Goal: Task Accomplishment & Management: Complete application form

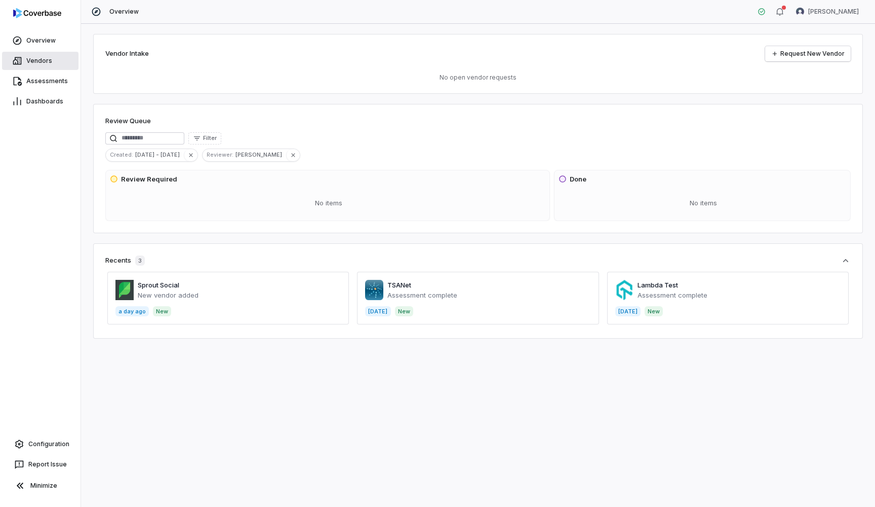
click at [48, 62] on span "Vendors" at bounding box center [39, 61] width 26 height 8
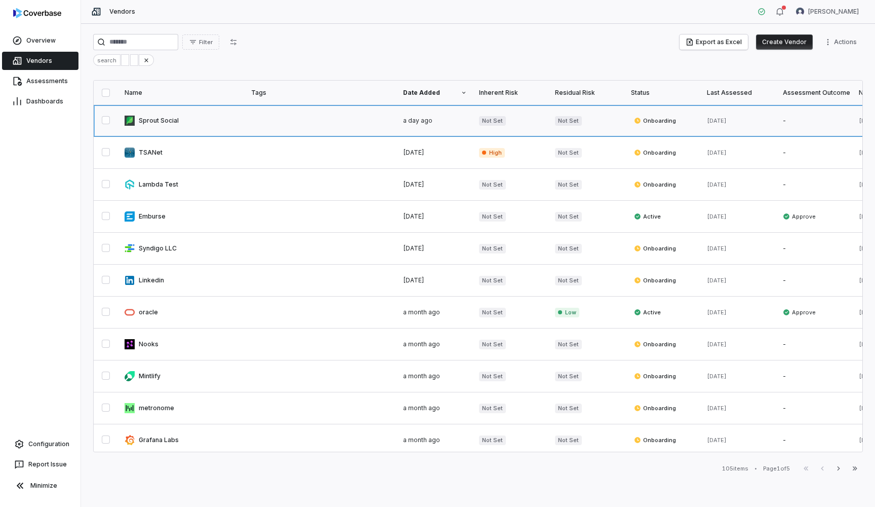
click at [161, 118] on link at bounding box center [182, 120] width 127 height 31
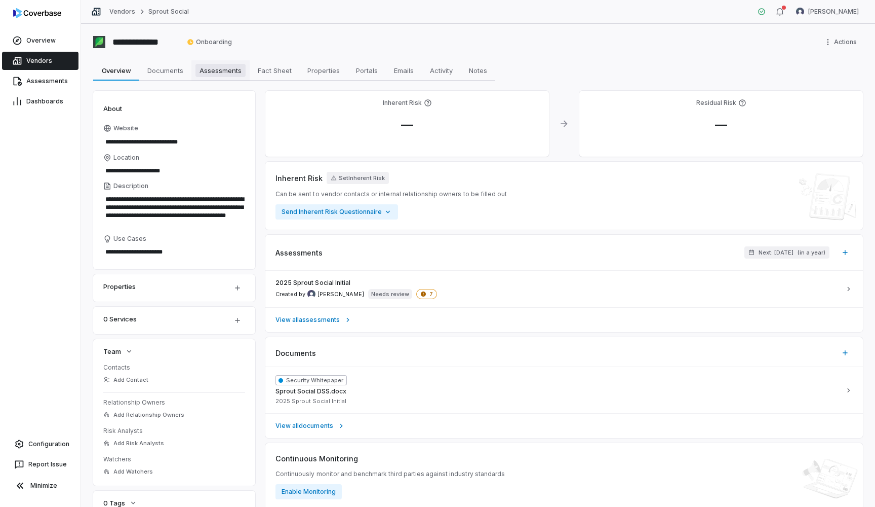
click at [222, 65] on span "Assessments" at bounding box center [221, 70] width 50 height 13
type textarea "*"
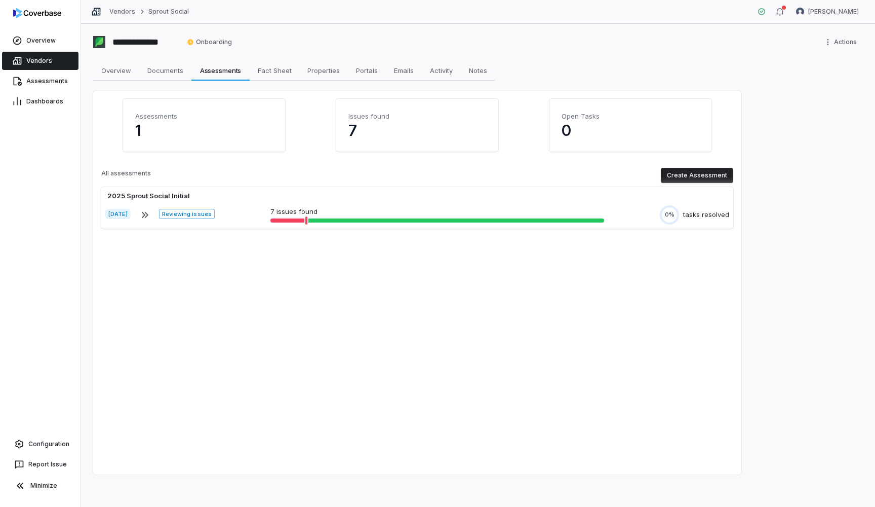
click at [698, 179] on button "Create Assessment" at bounding box center [697, 175] width 72 height 15
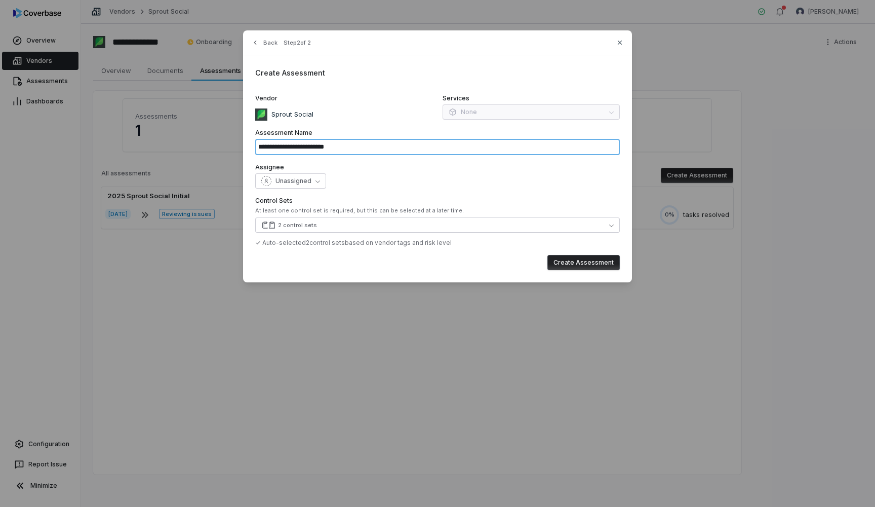
click at [299, 150] on input "**********" at bounding box center [437, 147] width 365 height 16
type input "*"
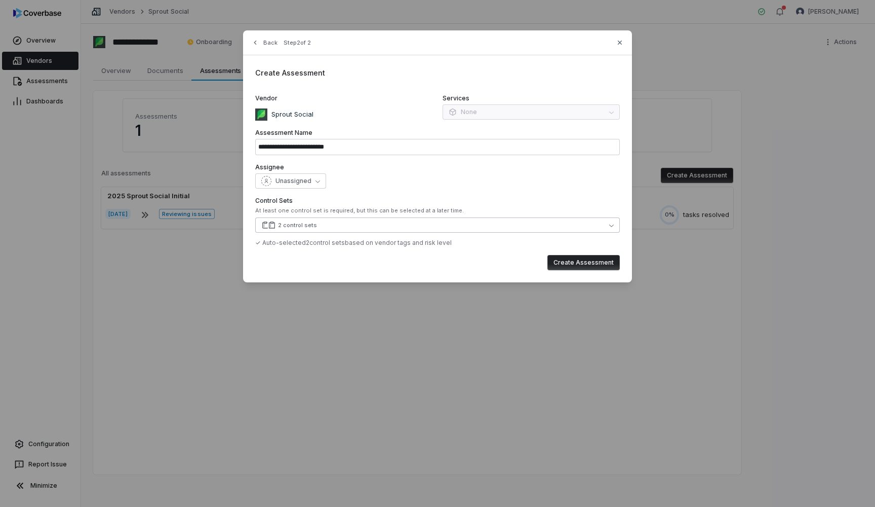
click at [373, 228] on button "2 control sets" at bounding box center [437, 224] width 365 height 15
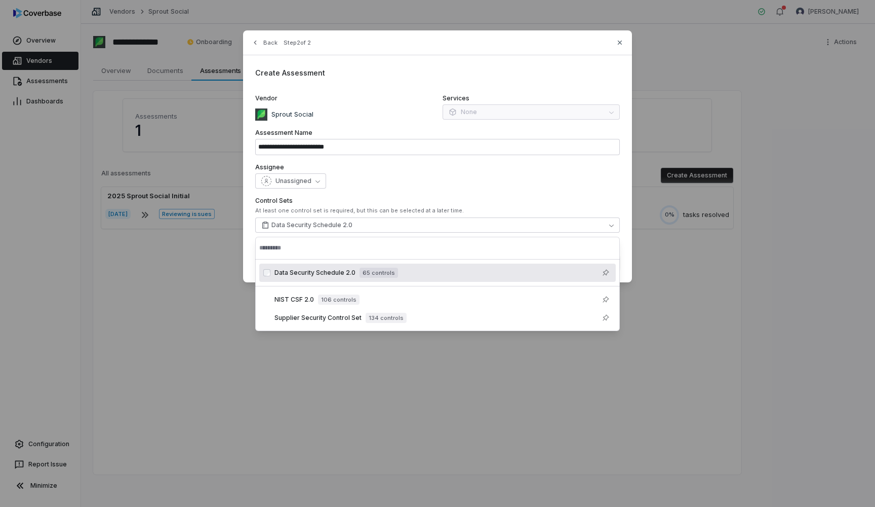
click at [520, 192] on div "**********" at bounding box center [437, 156] width 389 height 252
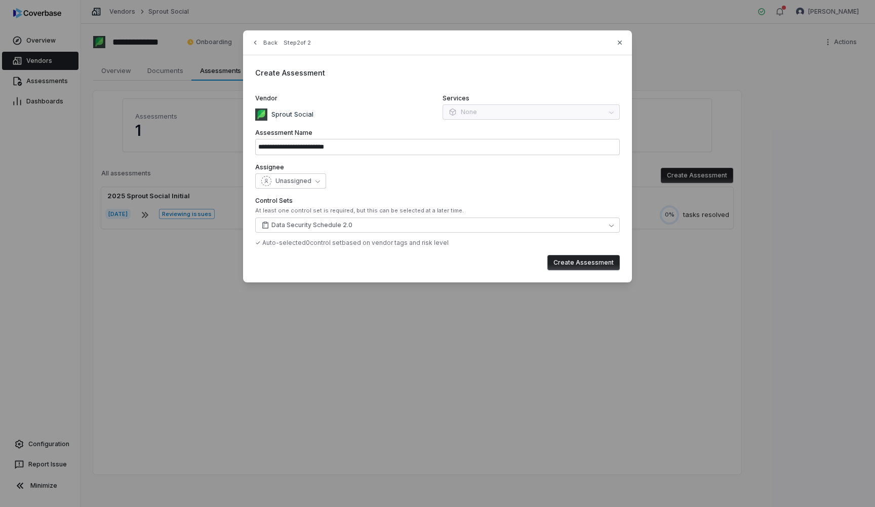
click at [587, 261] on button "Create Assessment" at bounding box center [584, 262] width 72 height 15
type input "**********"
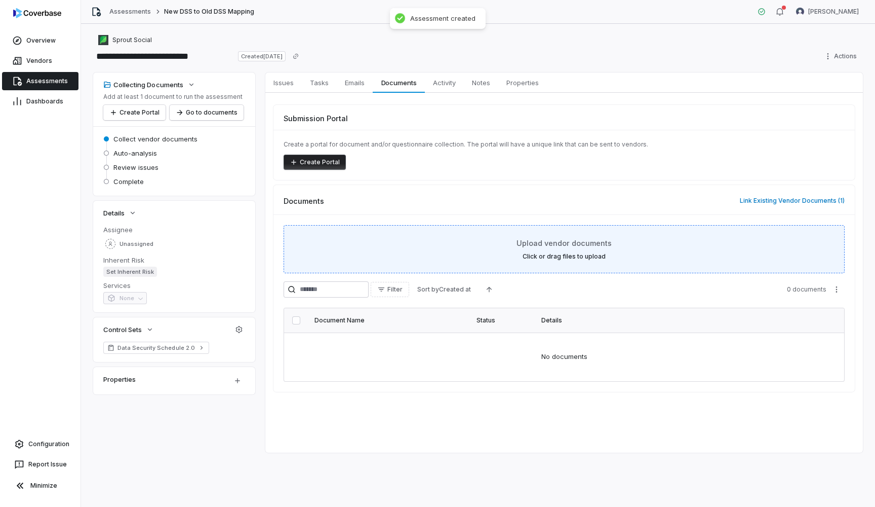
click at [581, 255] on label "Click or drag files to upload" at bounding box center [564, 256] width 83 height 8
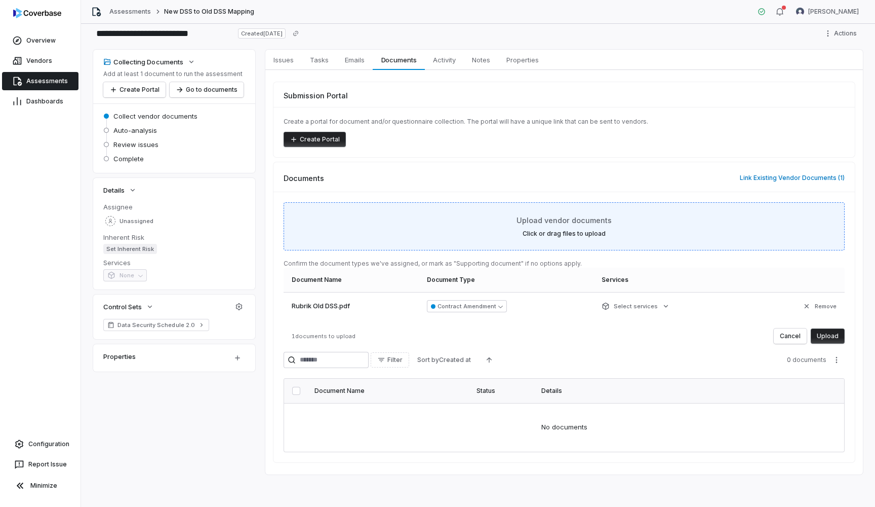
scroll to position [23, 0]
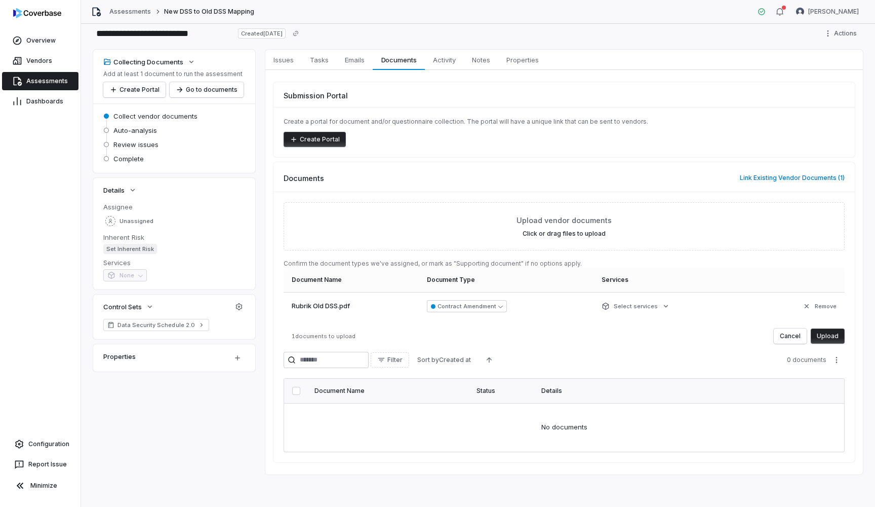
click at [834, 336] on button "Upload" at bounding box center [828, 335] width 34 height 15
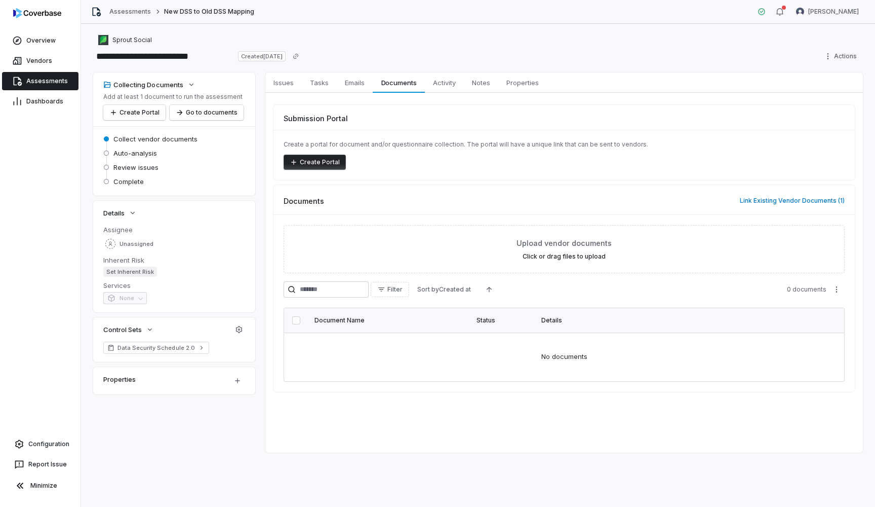
scroll to position [0, 0]
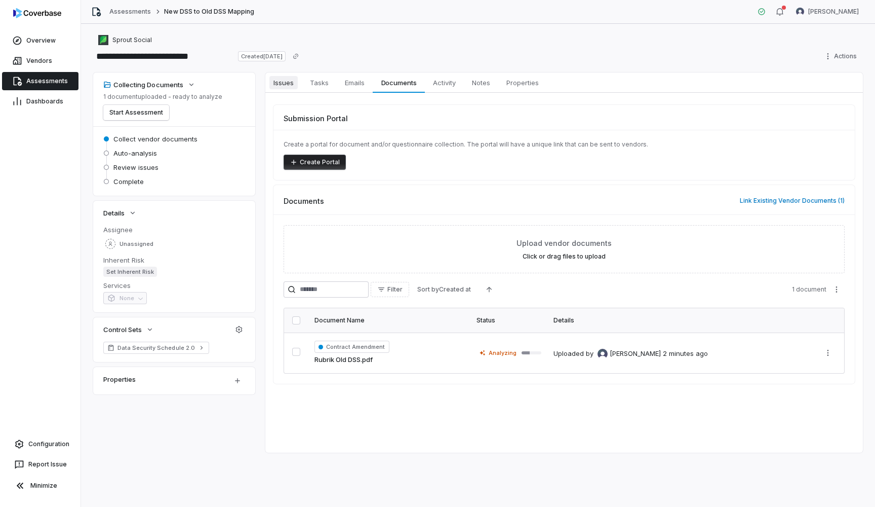
click at [283, 84] on span "Issues" at bounding box center [283, 82] width 28 height 13
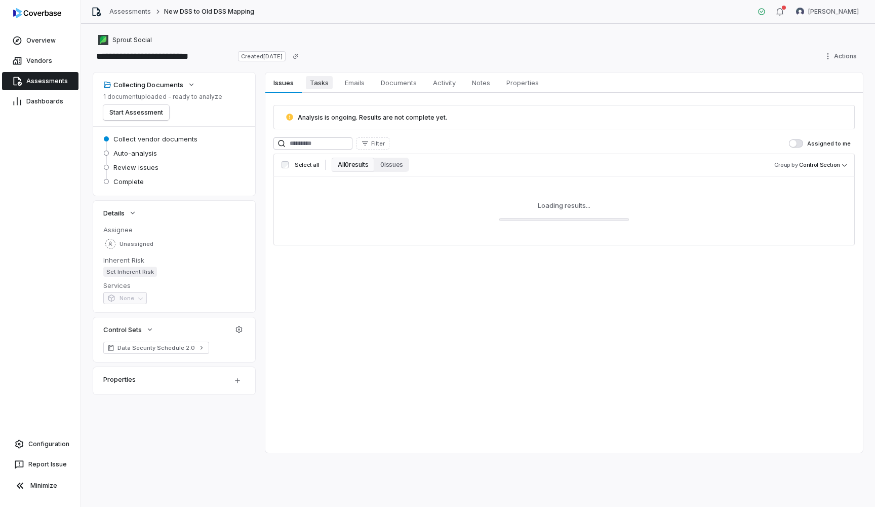
click at [321, 83] on span "Tasks" at bounding box center [319, 82] width 27 height 13
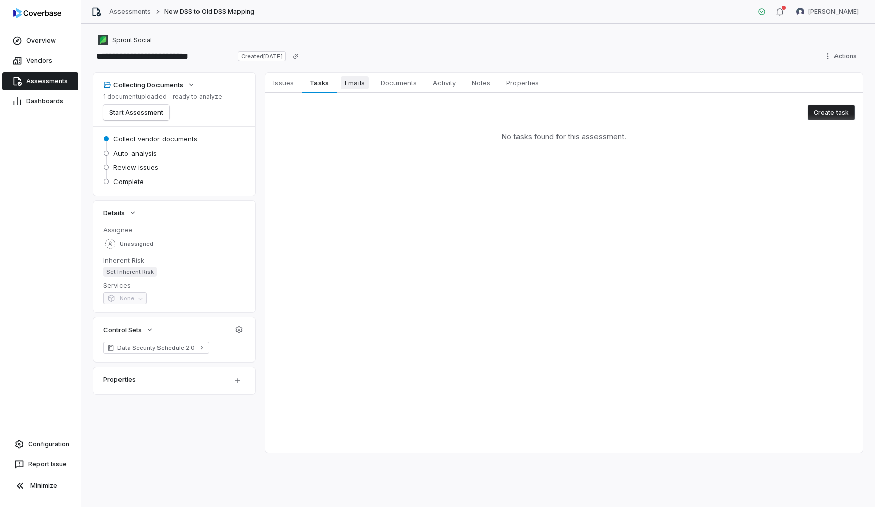
click at [344, 80] on span "Emails" at bounding box center [355, 82] width 28 height 13
click at [388, 79] on span "Documents" at bounding box center [399, 82] width 44 height 13
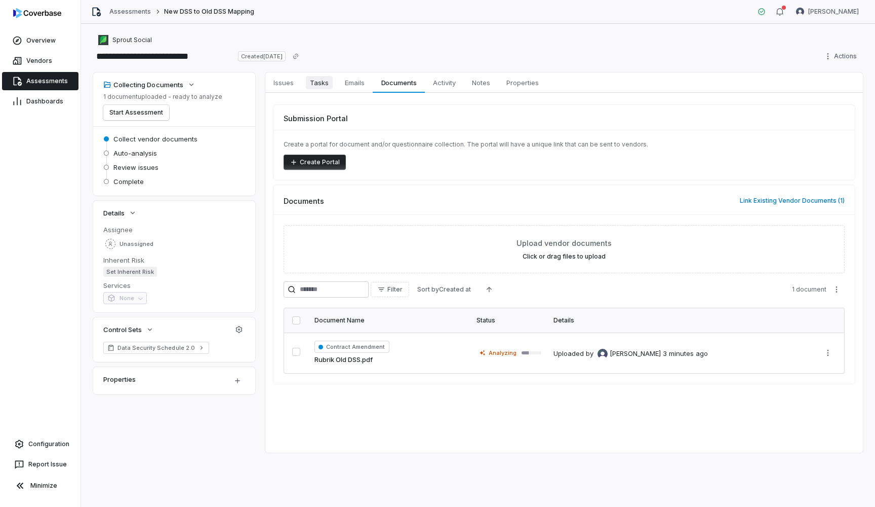
click at [304, 80] on link "Tasks Tasks" at bounding box center [319, 82] width 35 height 20
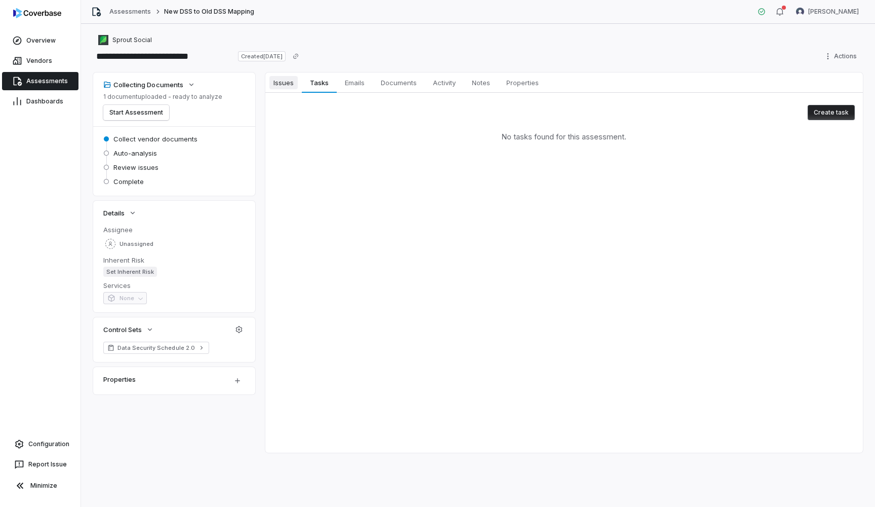
click at [297, 80] on span "Issues" at bounding box center [283, 82] width 28 height 13
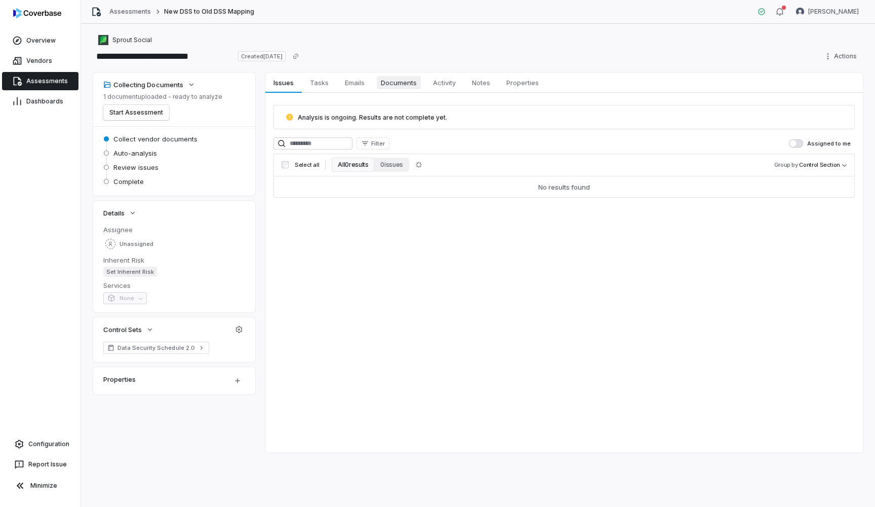
click at [411, 84] on span "Documents" at bounding box center [399, 82] width 44 height 13
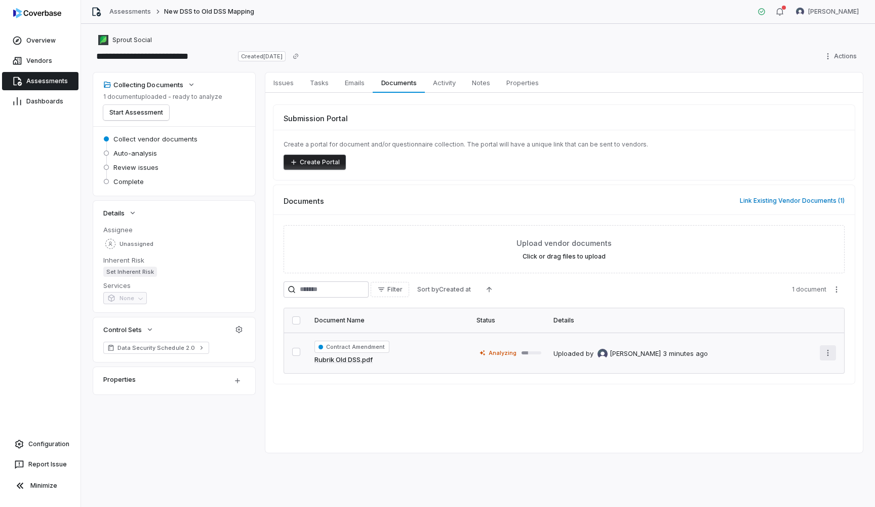
click at [828, 356] on html "**********" at bounding box center [437, 253] width 875 height 507
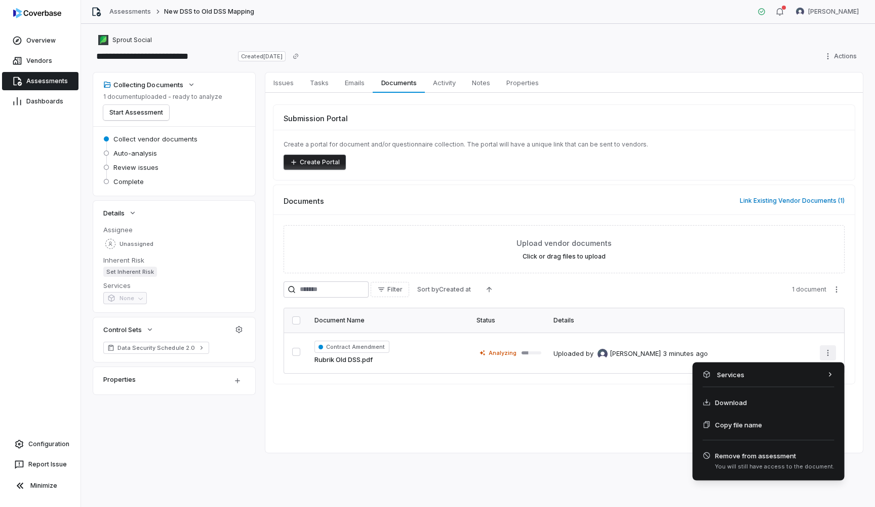
click at [366, 362] on html "**********" at bounding box center [437, 253] width 875 height 507
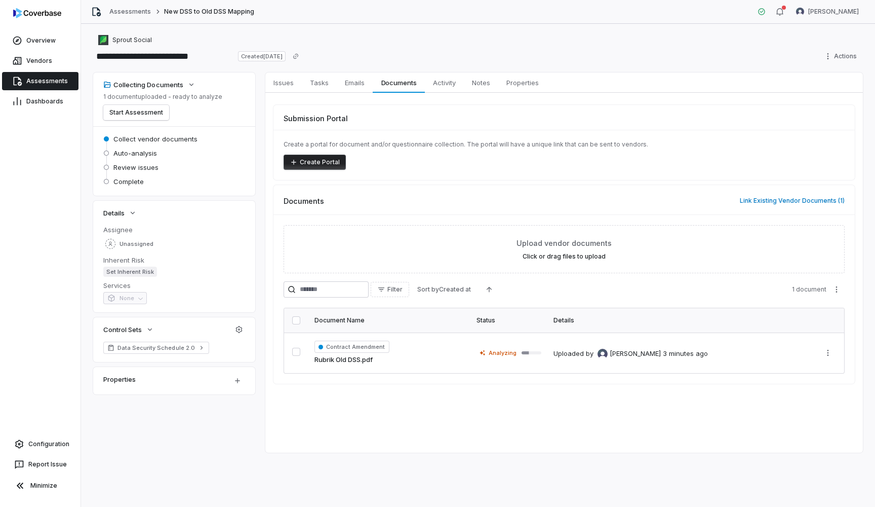
click at [44, 84] on span "Assessments" at bounding box center [47, 81] width 42 height 8
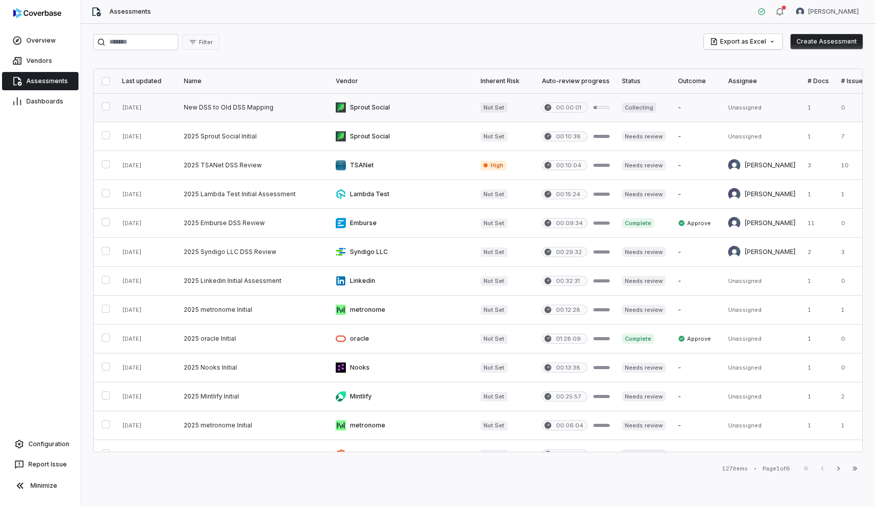
click at [215, 110] on link at bounding box center [254, 107] width 152 height 28
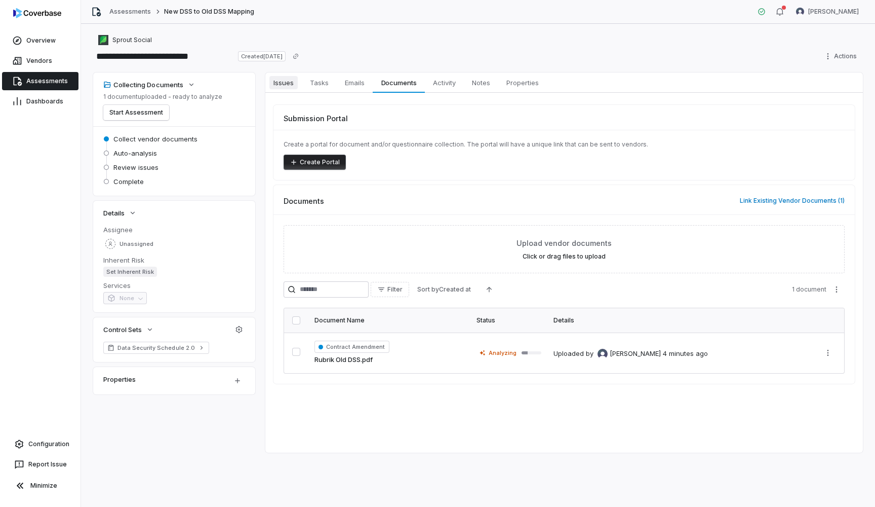
click at [287, 82] on span "Issues" at bounding box center [283, 82] width 28 height 13
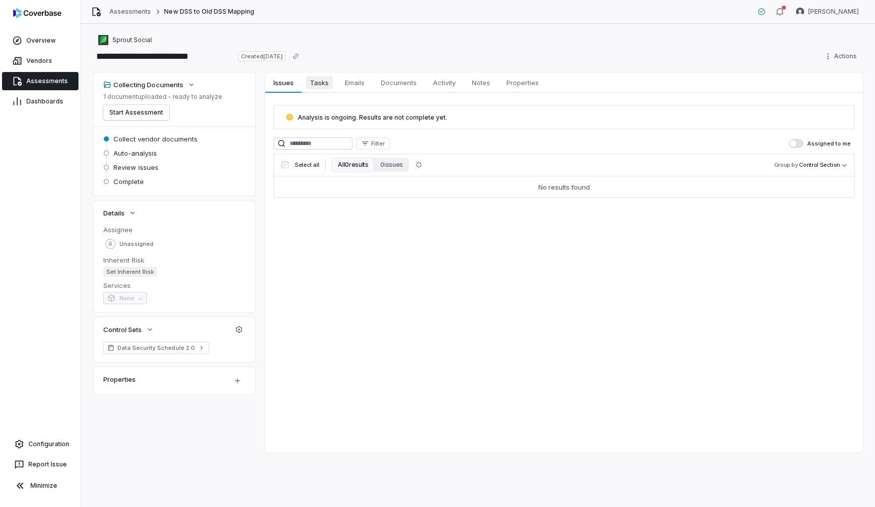
click at [325, 84] on span "Tasks" at bounding box center [319, 82] width 27 height 13
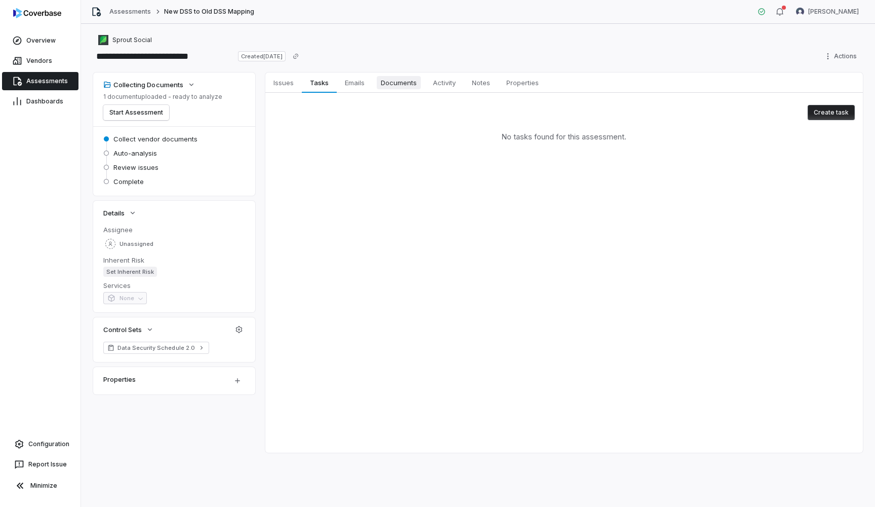
click at [395, 82] on span "Documents" at bounding box center [399, 82] width 44 height 13
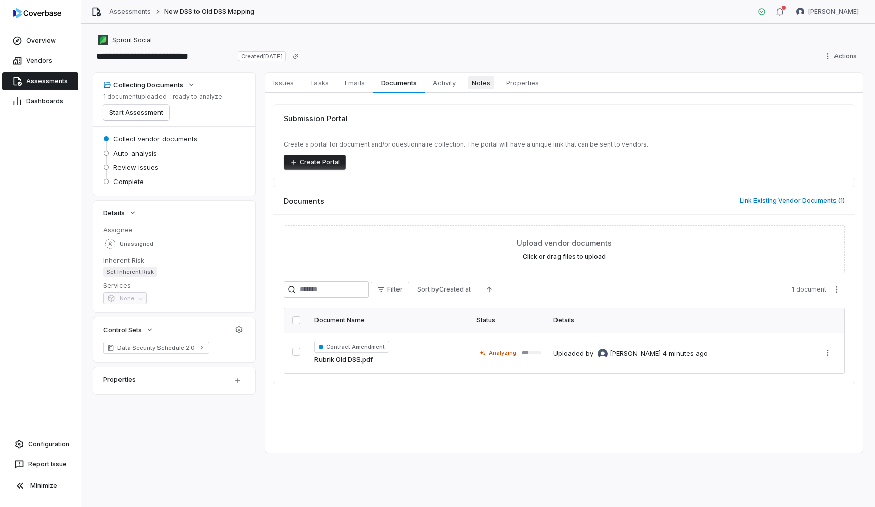
click at [475, 75] on link "Notes Notes" at bounding box center [481, 82] width 34 height 20
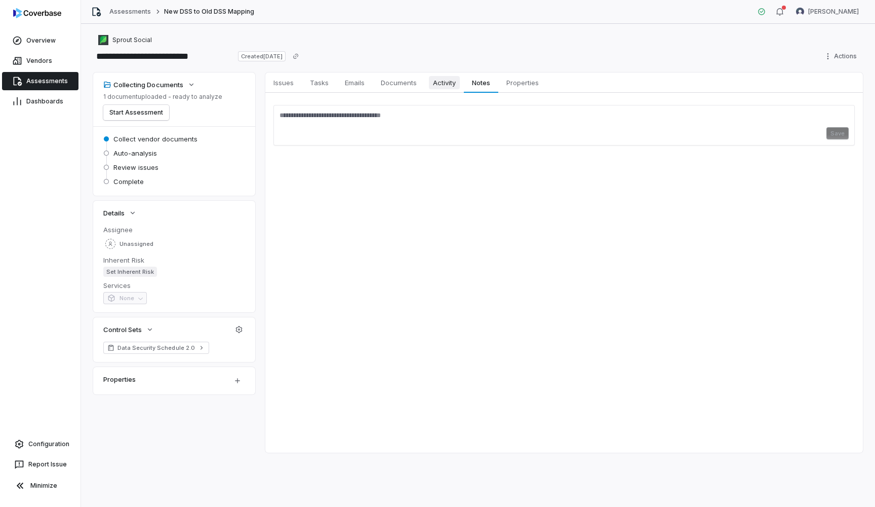
click at [442, 84] on span "Activity" at bounding box center [444, 82] width 31 height 13
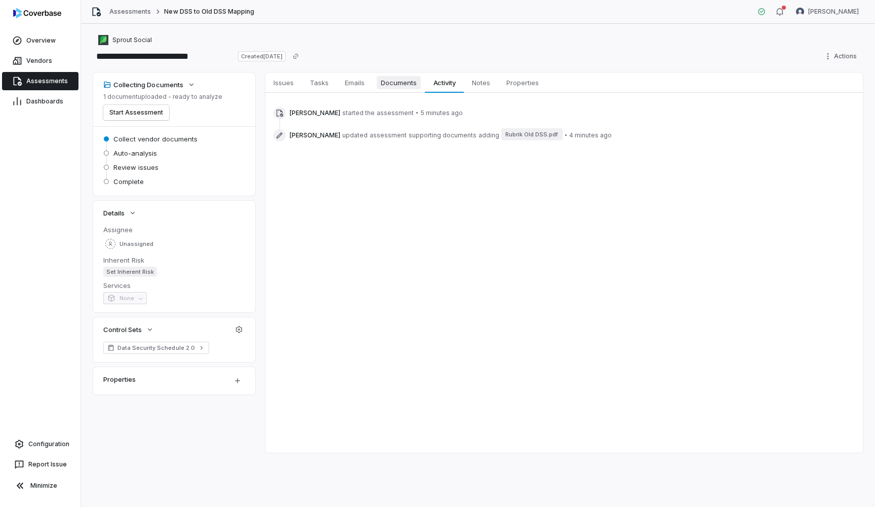
click at [397, 86] on span "Documents" at bounding box center [399, 82] width 44 height 13
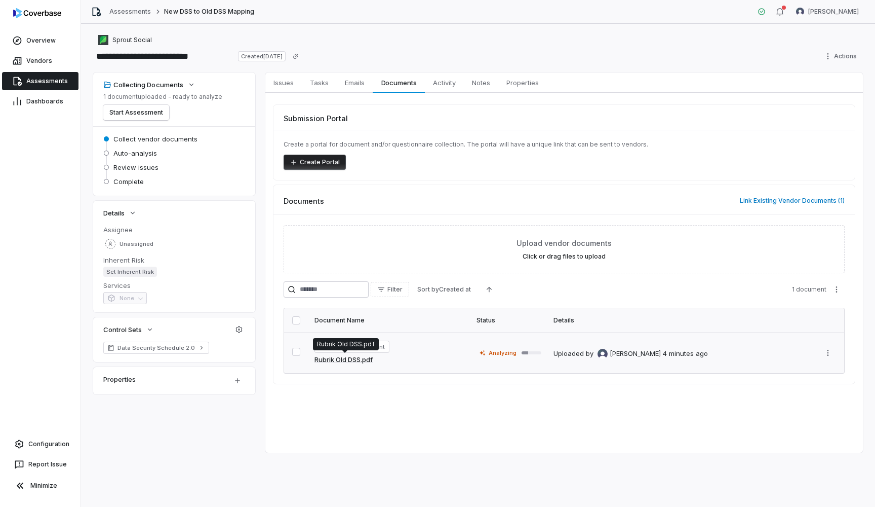
click at [343, 359] on link "Rubrik Old DSS.pdf" at bounding box center [344, 360] width 58 height 10
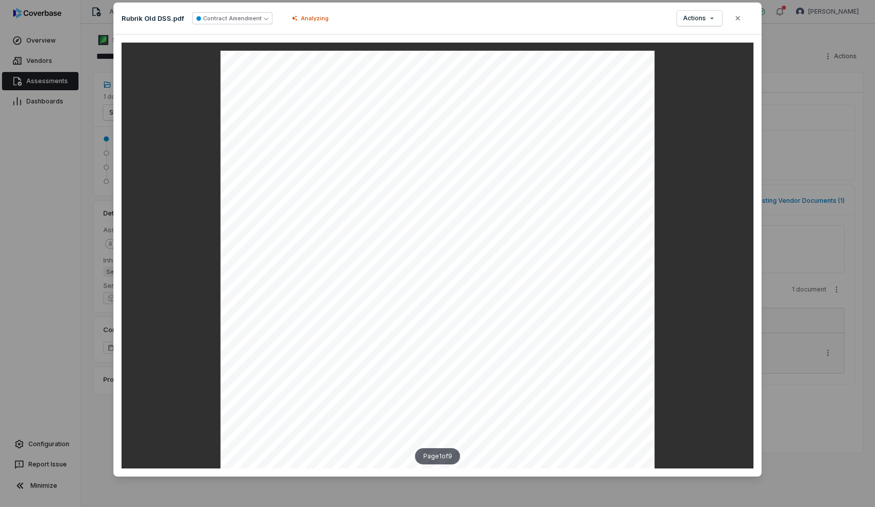
scroll to position [14, 0]
click at [742, 19] on button "Close" at bounding box center [737, 18] width 21 height 21
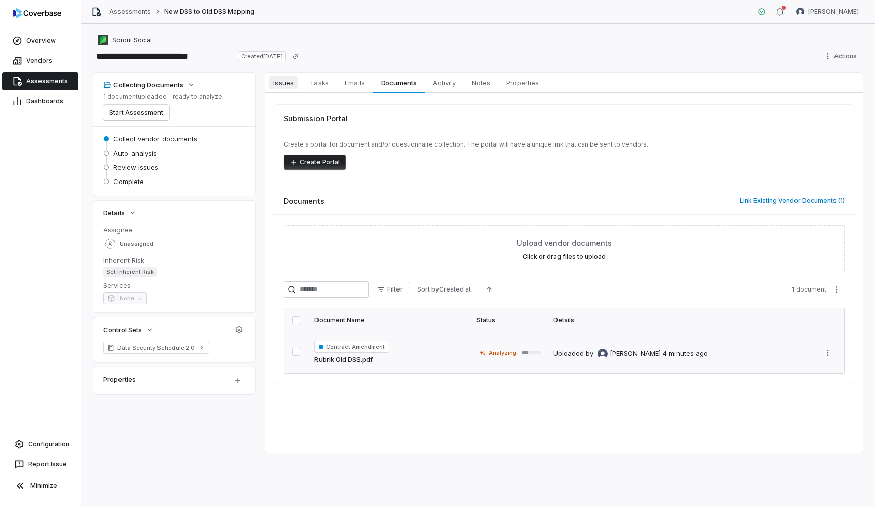
click at [292, 85] on span "Issues" at bounding box center [283, 82] width 28 height 13
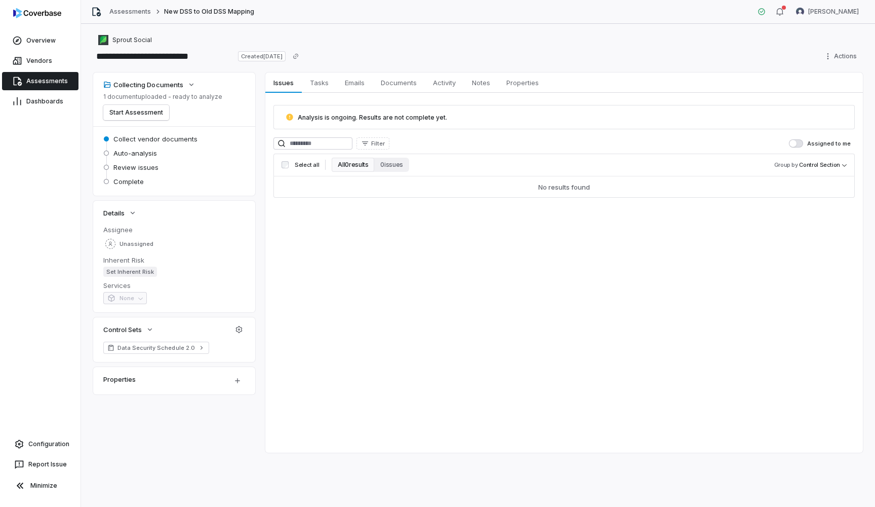
click at [56, 78] on span "Assessments" at bounding box center [47, 81] width 42 height 8
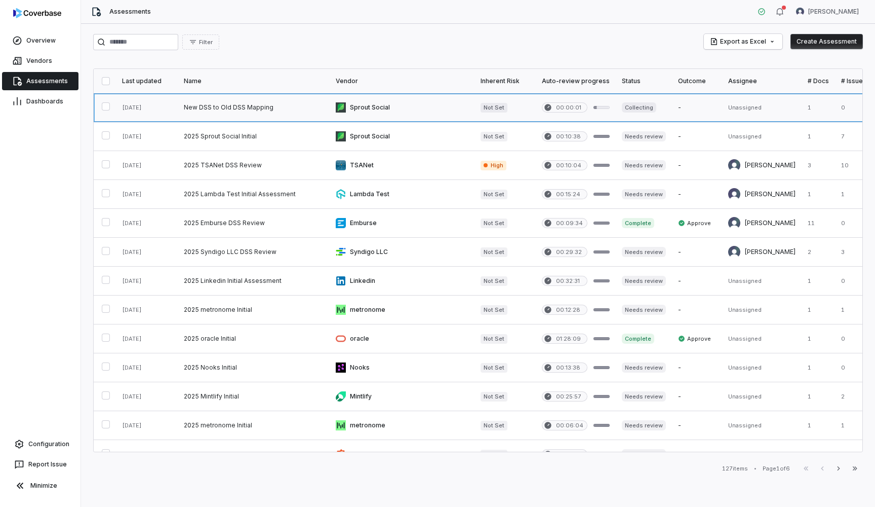
click at [245, 106] on link at bounding box center [254, 107] width 152 height 28
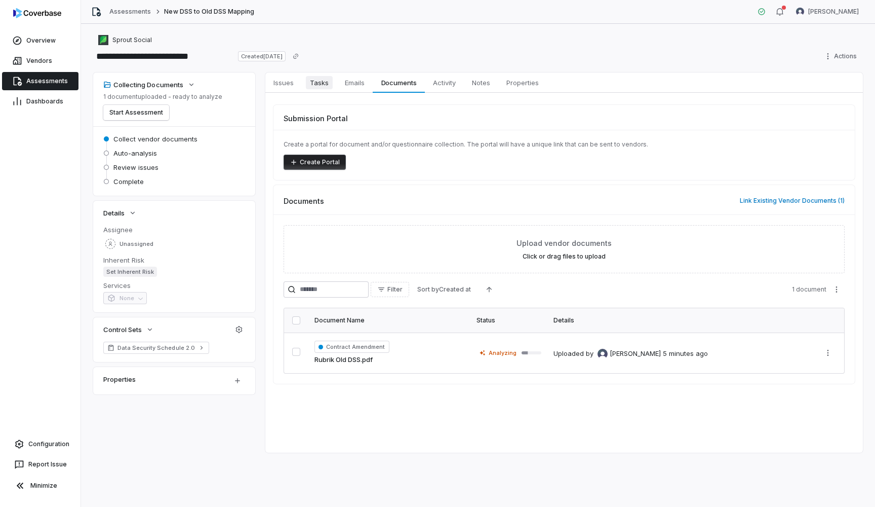
click at [327, 80] on span "Tasks" at bounding box center [319, 82] width 27 height 13
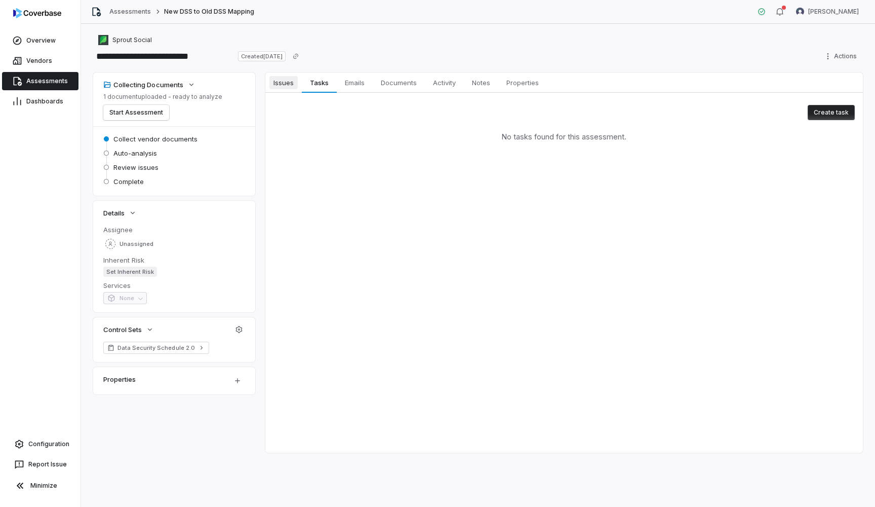
click at [300, 86] on link "Issues Issues" at bounding box center [283, 82] width 36 height 20
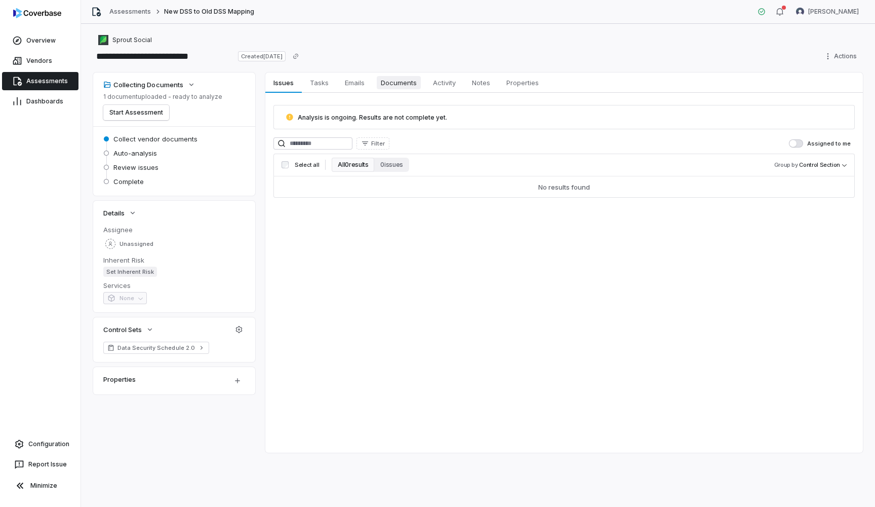
click at [398, 86] on span "Documents" at bounding box center [399, 82] width 44 height 13
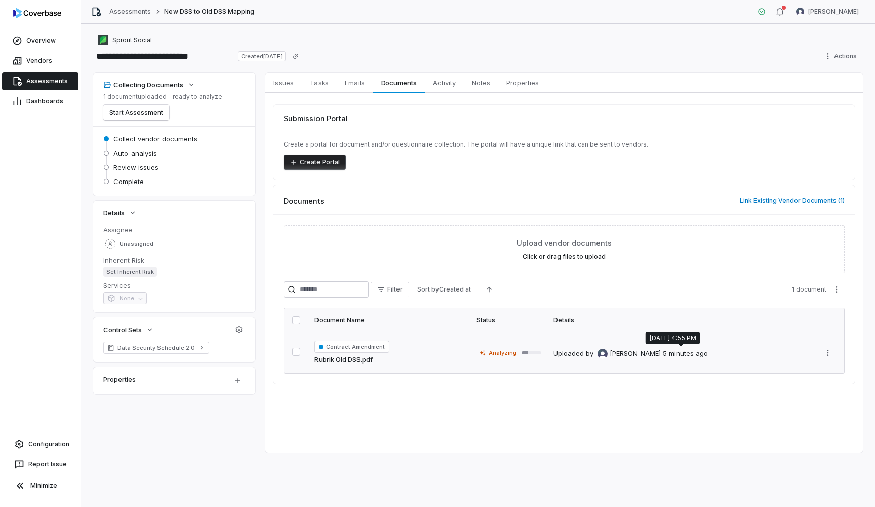
click at [685, 355] on div "5 minutes ago" at bounding box center [685, 353] width 45 height 10
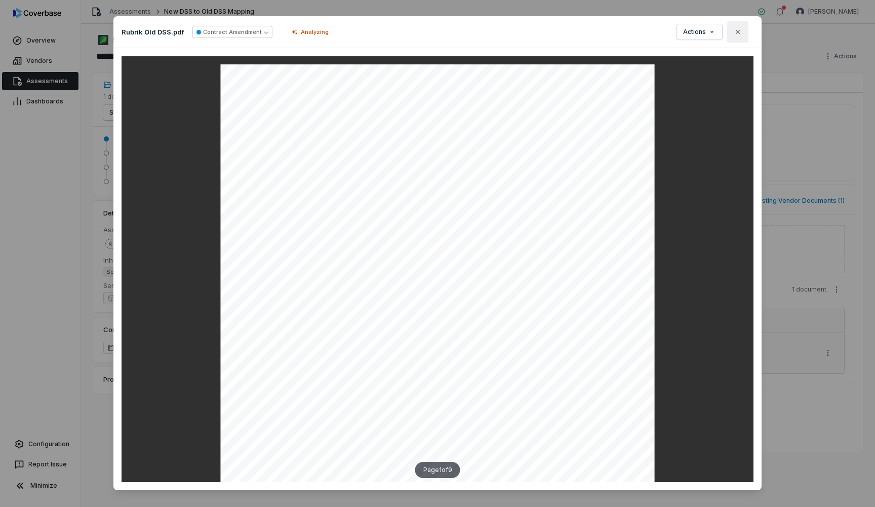
click at [740, 33] on icon "button" at bounding box center [738, 32] width 8 height 8
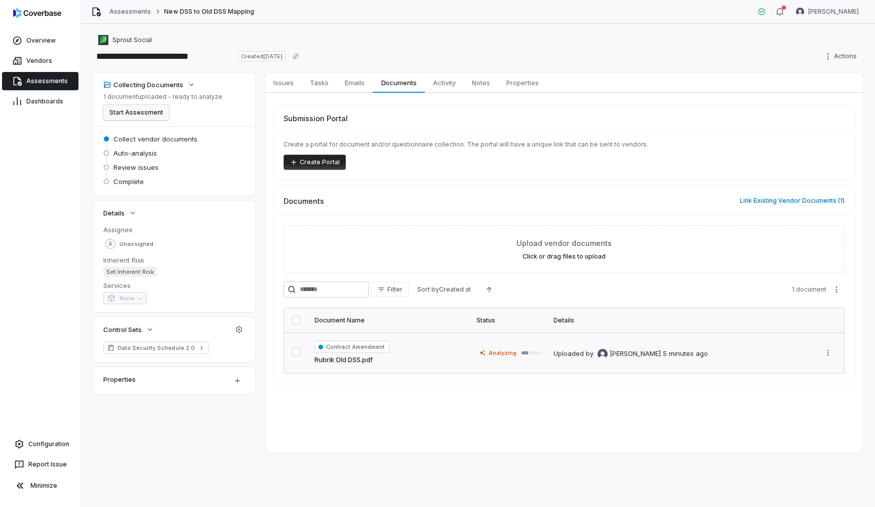
click at [155, 110] on button "Start Assessment" at bounding box center [136, 112] width 66 height 15
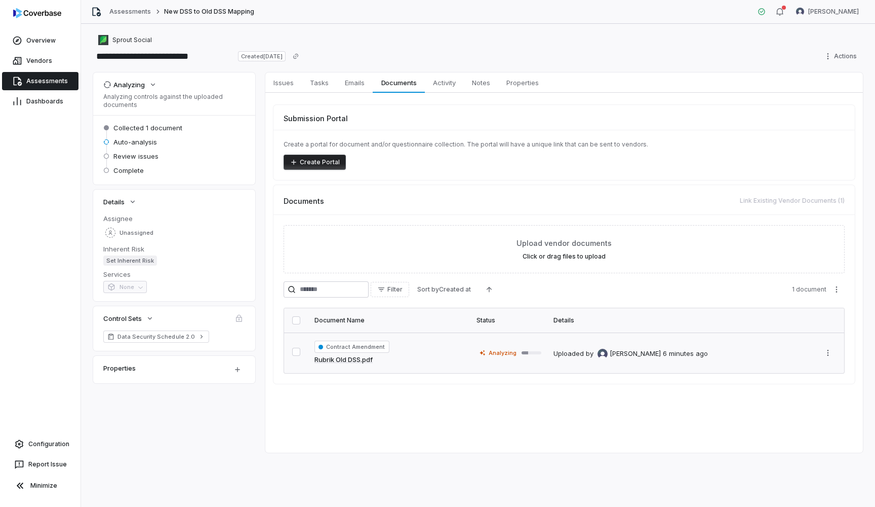
click at [42, 82] on span "Assessments" at bounding box center [47, 81] width 42 height 8
